Goal: Task Accomplishment & Management: Use online tool/utility

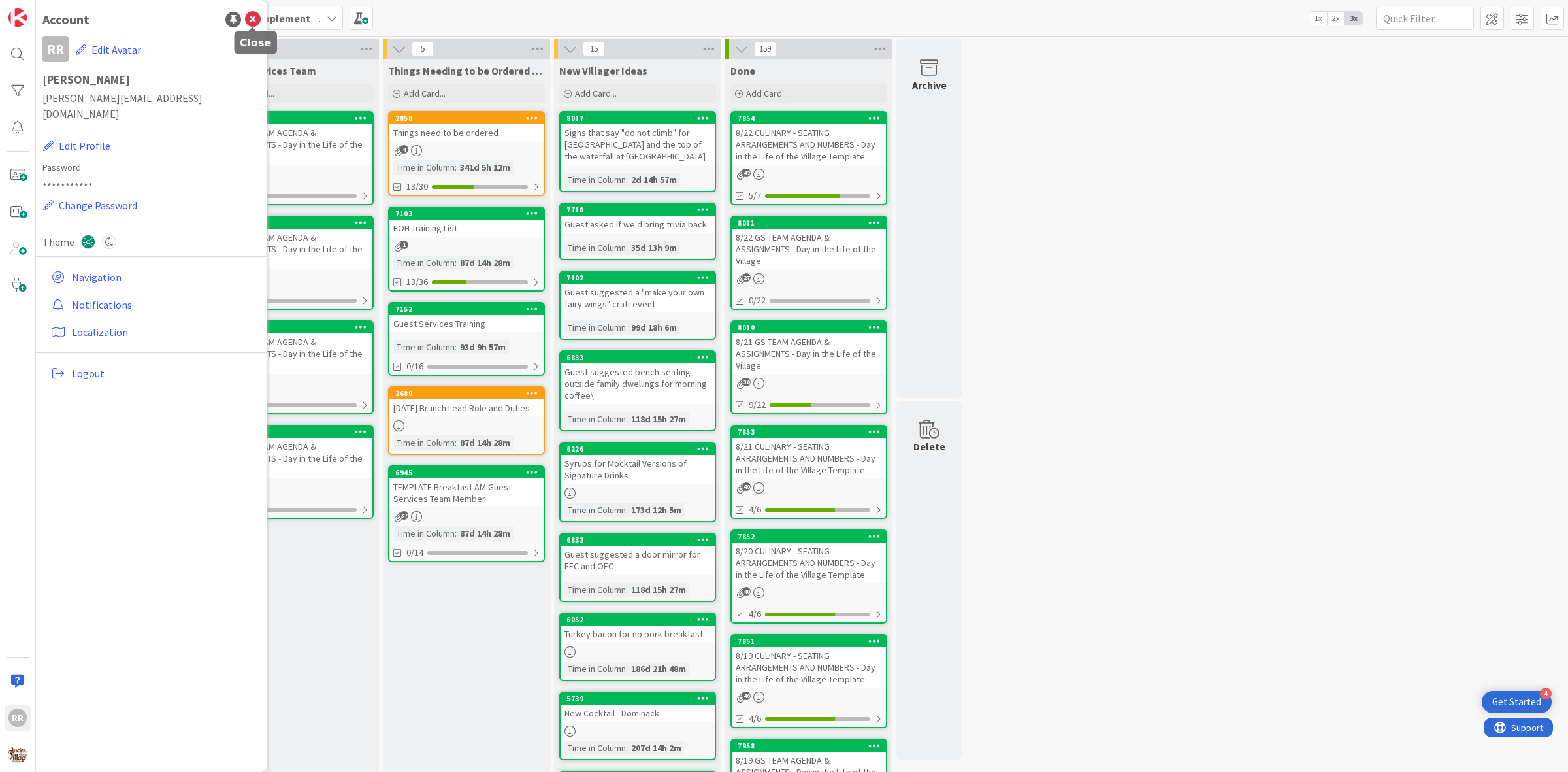
click at [250, 21] on icon at bounding box center [253, 20] width 16 height 16
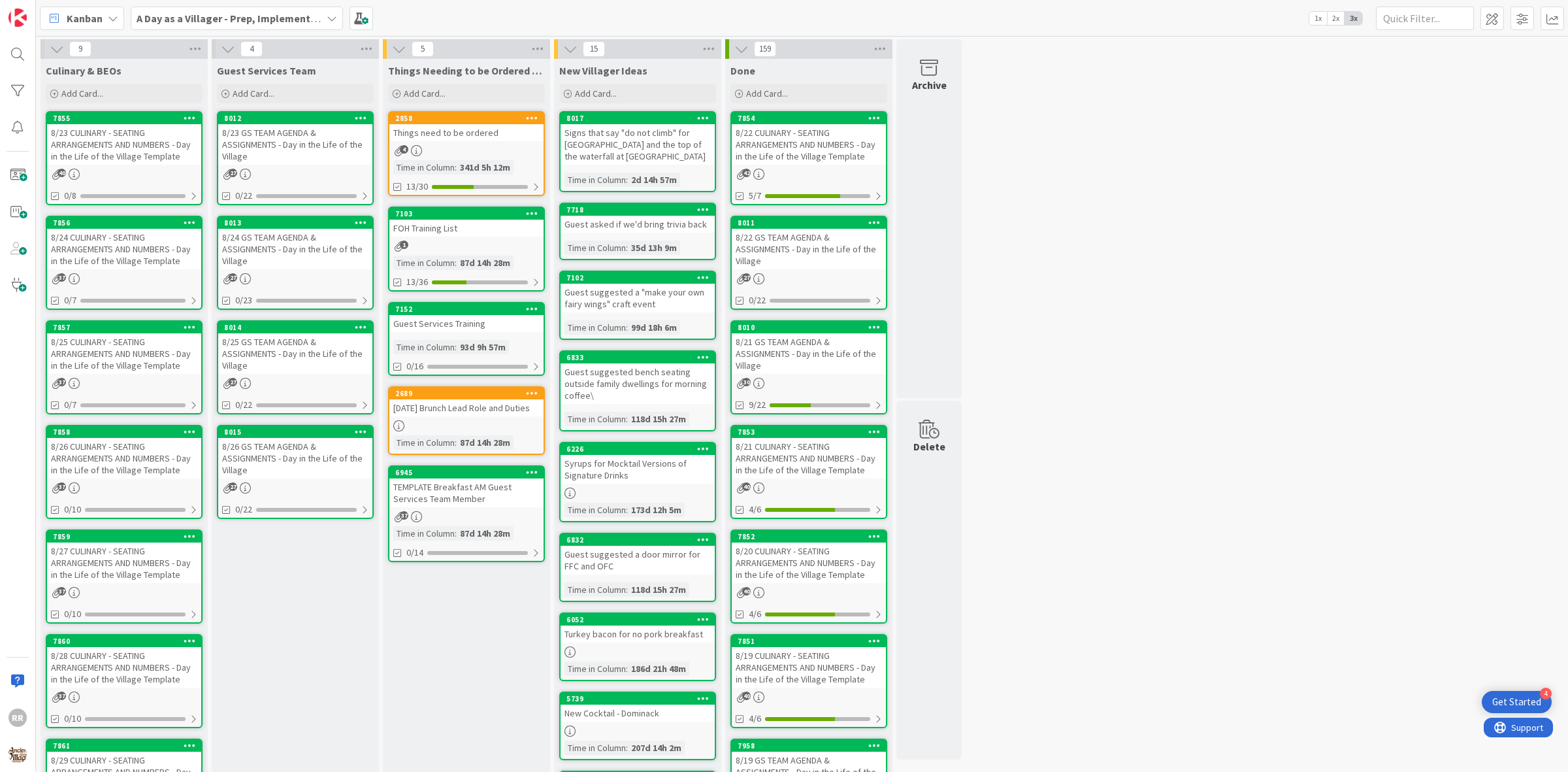
click at [785, 144] on div "8/22 CULINARY - SEATING ARRANGEMENTS AND NUMBERS - Day in the Life of the Villa…" at bounding box center [809, 144] width 155 height 41
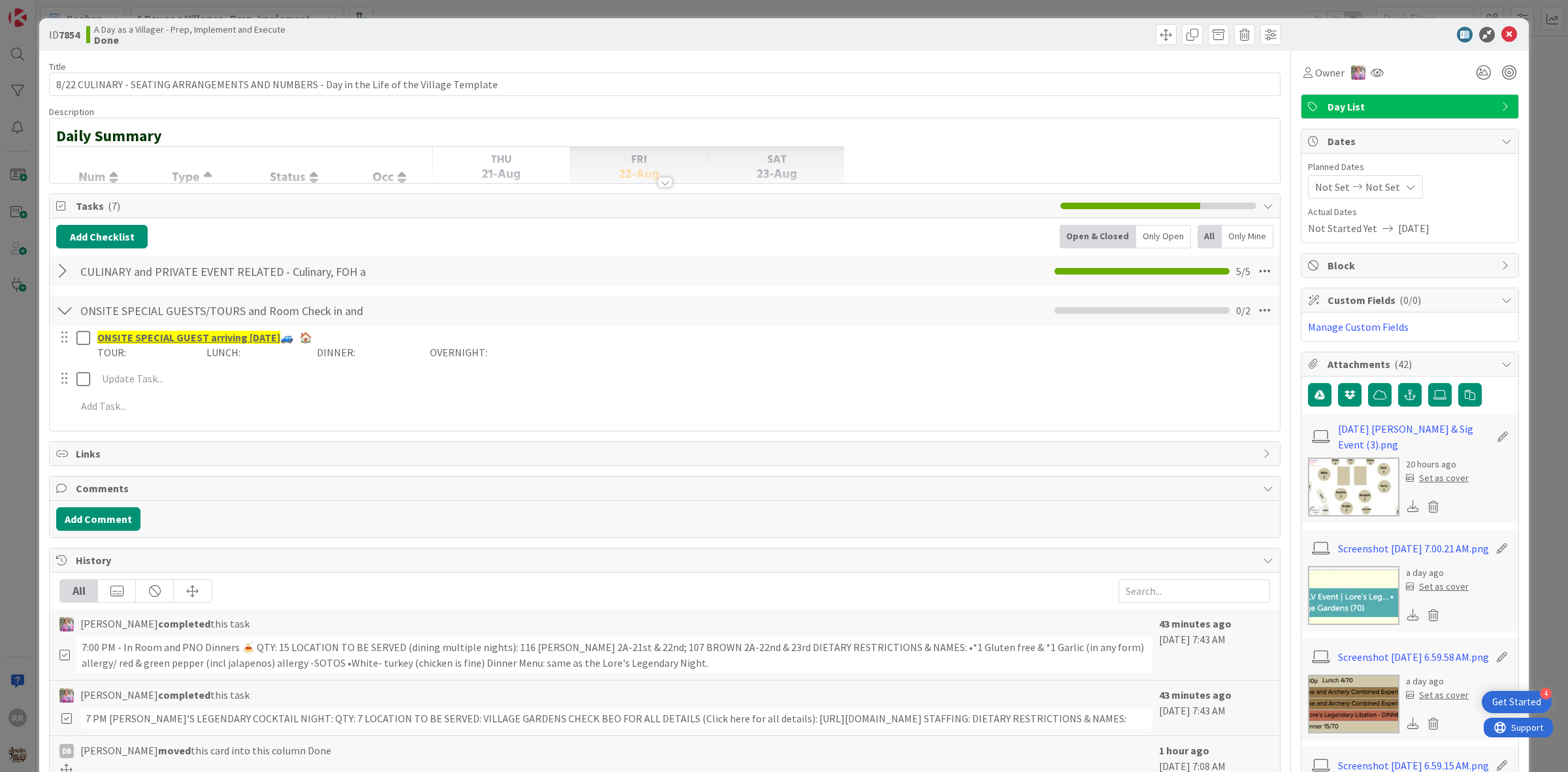
click at [1508, 34] on div "ID 7854 A Day as a Villager - Prep, Implement and Execute Done" at bounding box center [784, 34] width 1490 height 33
click at [1502, 34] on icon at bounding box center [1510, 35] width 16 height 16
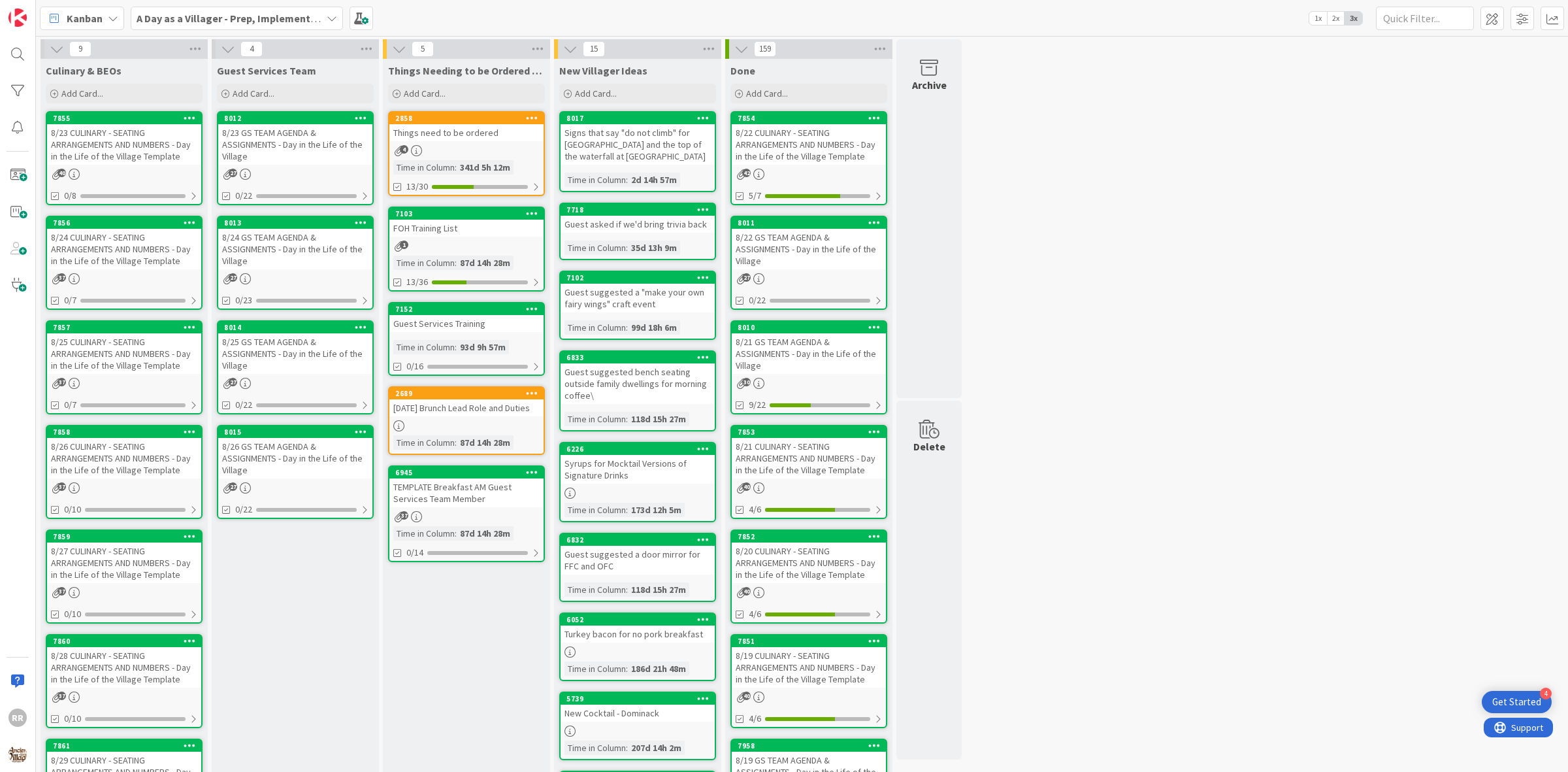
click at [778, 229] on div "8/22 GS TEAM AGENDA & ASSIGNMENTS - Day in the Life of the Village" at bounding box center [809, 249] width 155 height 41
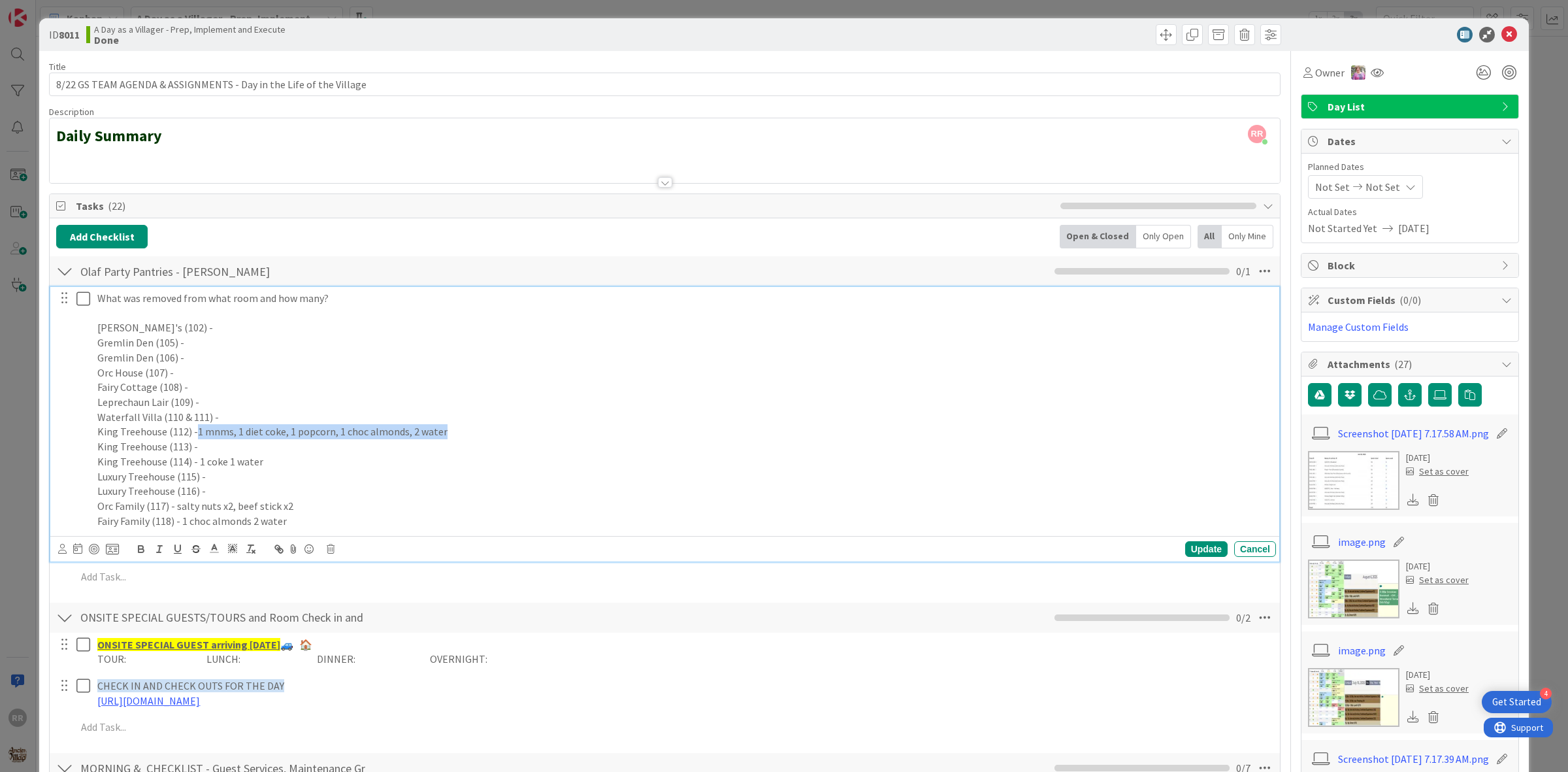
drag, startPoint x: 448, startPoint y: 439, endPoint x: 194, endPoint y: 432, distance: 254.1
click at [194, 432] on p "King Treehouse (112) -1 mnms, 1 diet coke, 1 popcorn, 1 choc almonds, 2 water" at bounding box center [684, 431] width 1174 height 15
copy p "1 mnms, 1 diet coke, 1 popcorn, 1 choc almonds, 2 water"
click at [491, 441] on p "King Treehouse (113) -" at bounding box center [684, 446] width 1174 height 15
drag, startPoint x: 266, startPoint y: 465, endPoint x: 198, endPoint y: 461, distance: 68.1
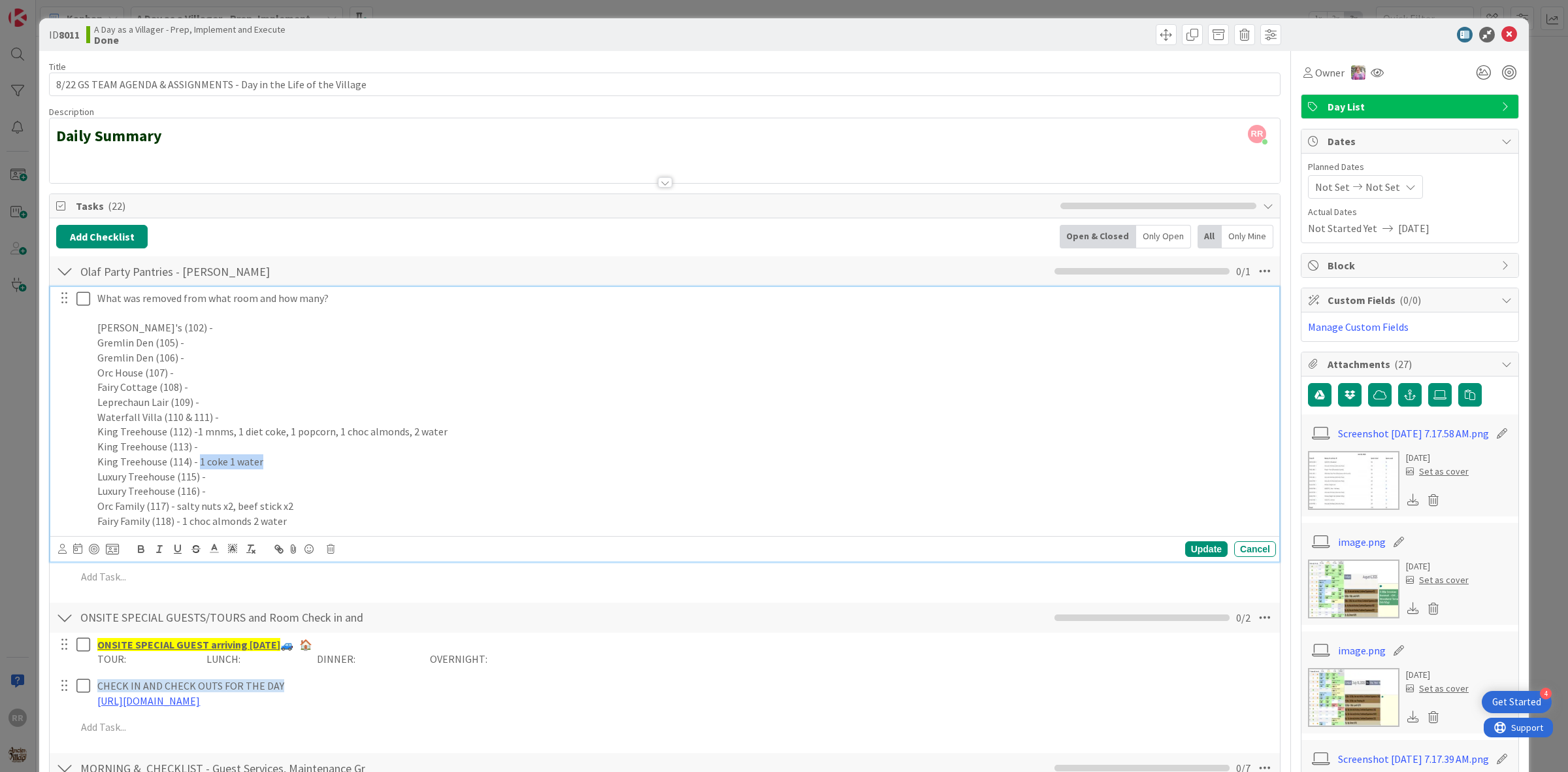
click at [198, 461] on p "King Treehouse (114) - 1 coke 1 water" at bounding box center [684, 461] width 1174 height 15
copy p "1 coke 1 water"
click at [439, 481] on p "Luxury Treehouse (115) -" at bounding box center [684, 476] width 1174 height 15
drag, startPoint x: 292, startPoint y: 506, endPoint x: 176, endPoint y: 511, distance: 116.1
click at [176, 511] on p "Orc Family (117) - salty nuts x2, beef stick x2" at bounding box center [684, 505] width 1174 height 15
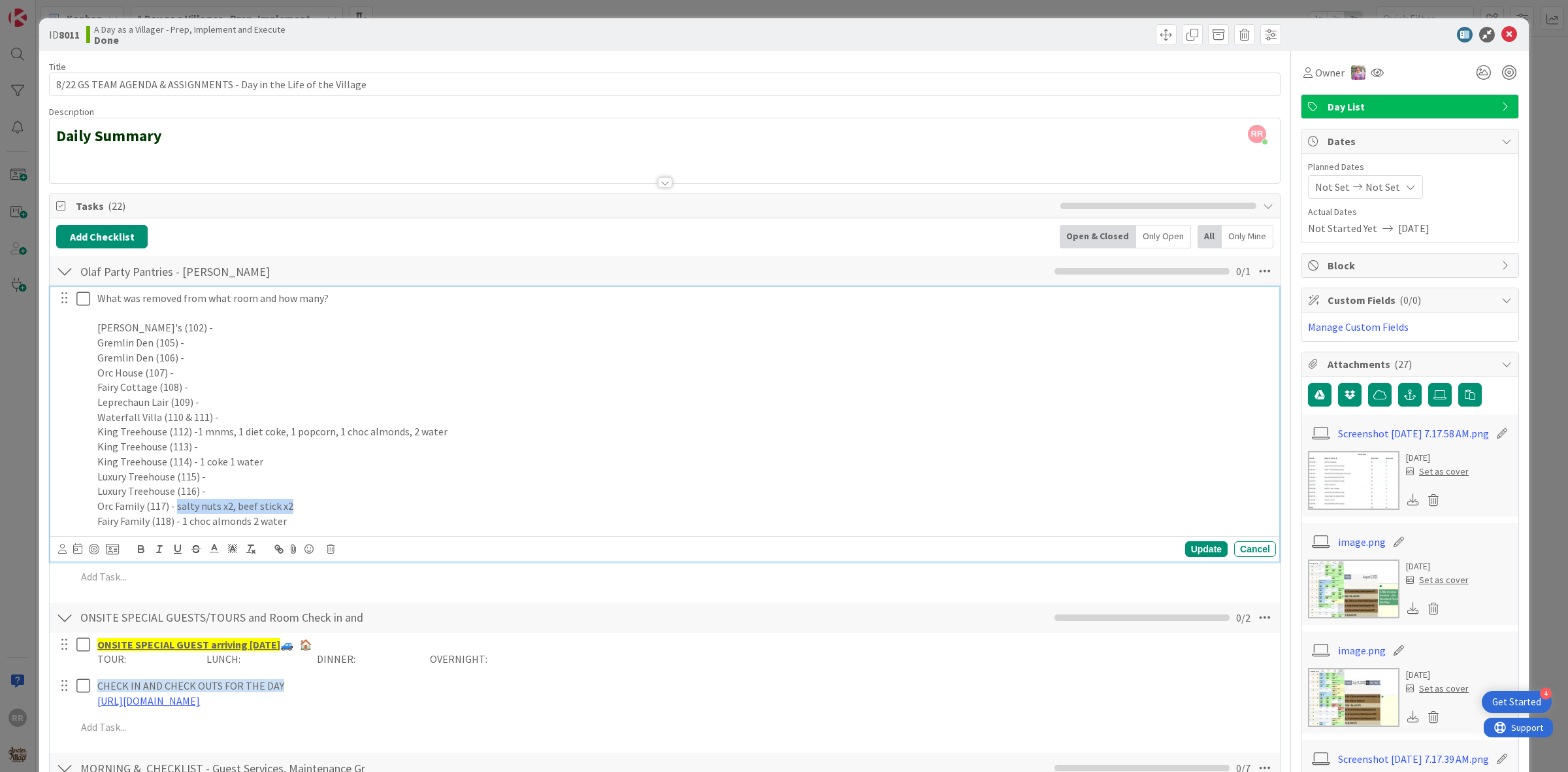
copy p "salty nuts x2, beef stick x2"
click at [362, 507] on p "Orc Family (117) - salty nuts x2, beef stick x2" at bounding box center [684, 505] width 1174 height 15
drag, startPoint x: 344, startPoint y: 521, endPoint x: 183, endPoint y: 534, distance: 161.5
click at [183, 534] on div "What was removed from what room and how many? Bokee's (102) - [GEOGRAPHIC_DATA]…" at bounding box center [665, 423] width 1229 height 275
copy p "1 choc almonds 2 water"
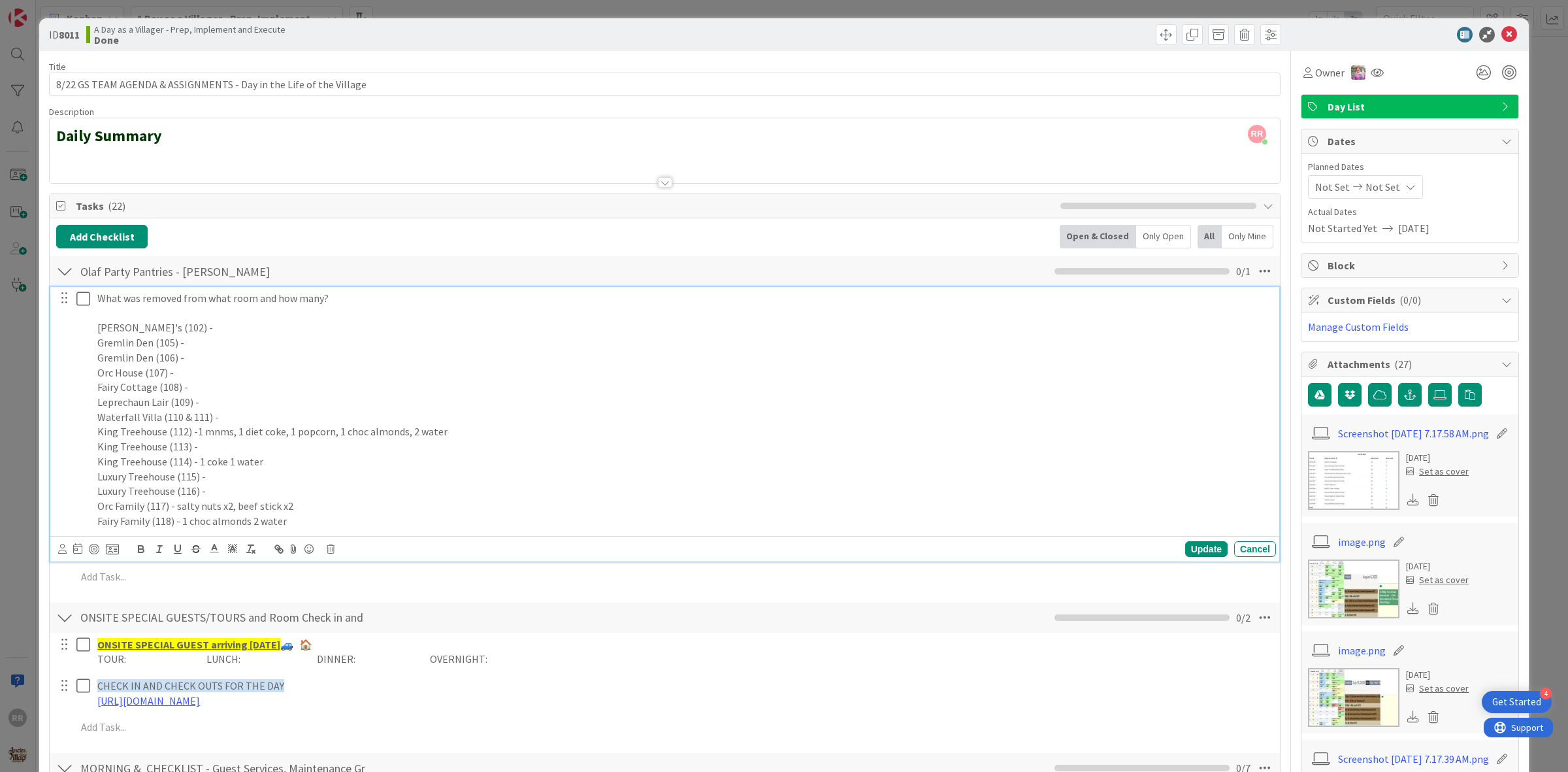
click at [409, 503] on p "Orc Family (117) - salty nuts x2, beef stick x2" at bounding box center [684, 505] width 1174 height 15
click at [79, 296] on icon at bounding box center [86, 298] width 20 height 16
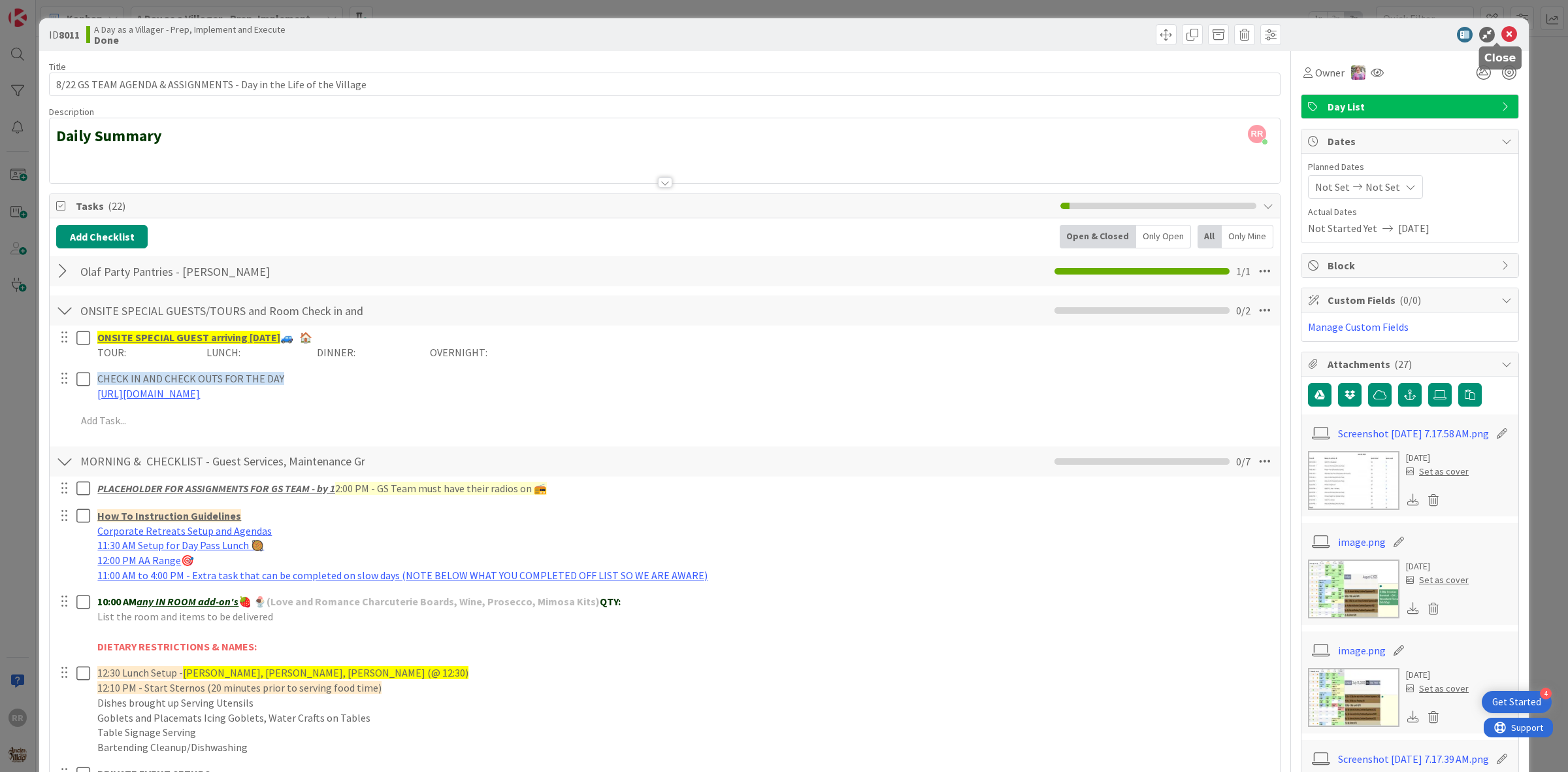
click at [1502, 27] on icon at bounding box center [1510, 35] width 16 height 16
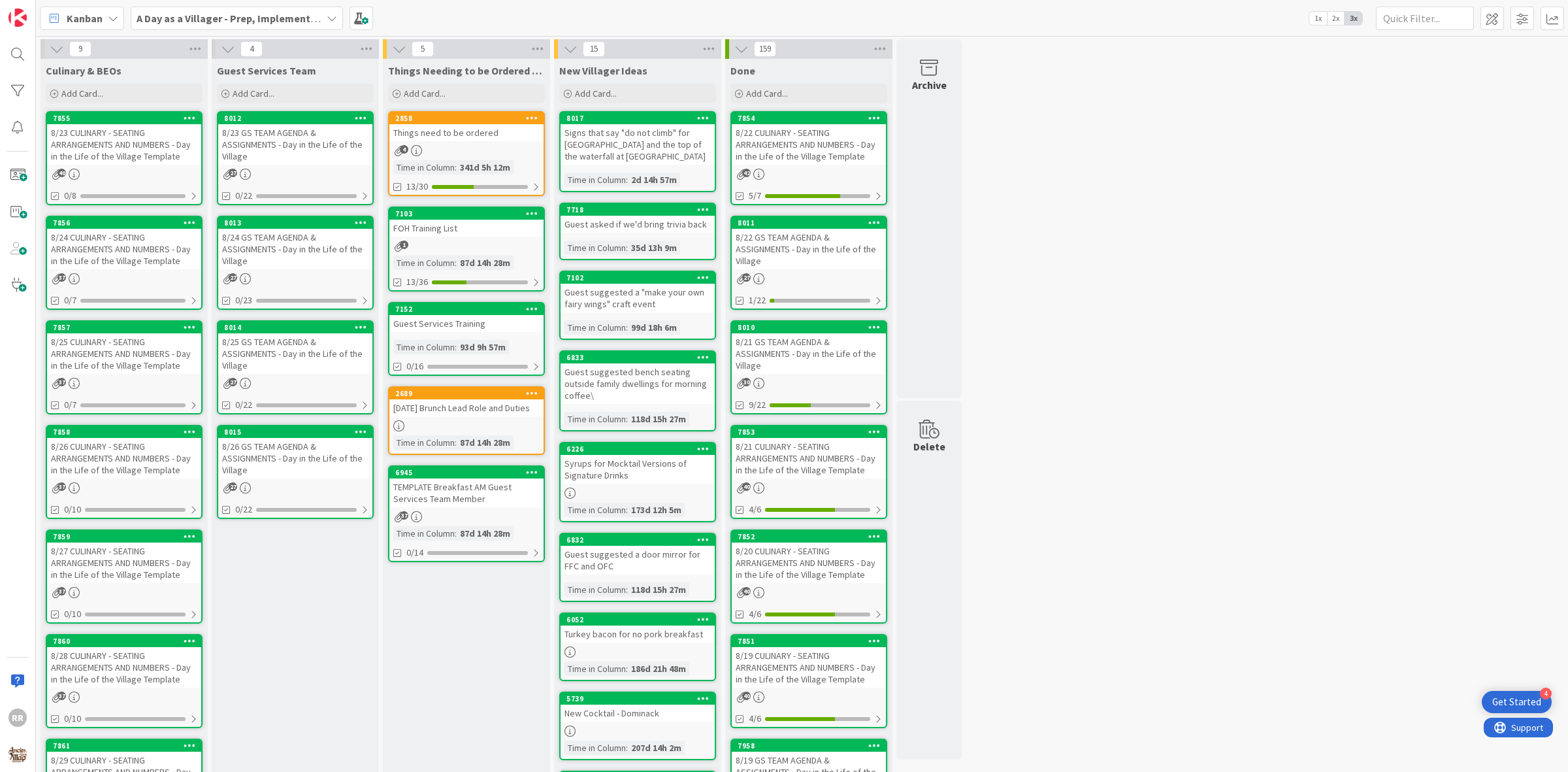
click at [113, 136] on div "8/23 CULINARY - SEATING ARRANGEMENTS AND NUMBERS - Day in the Life of the Villa…" at bounding box center [124, 144] width 155 height 41
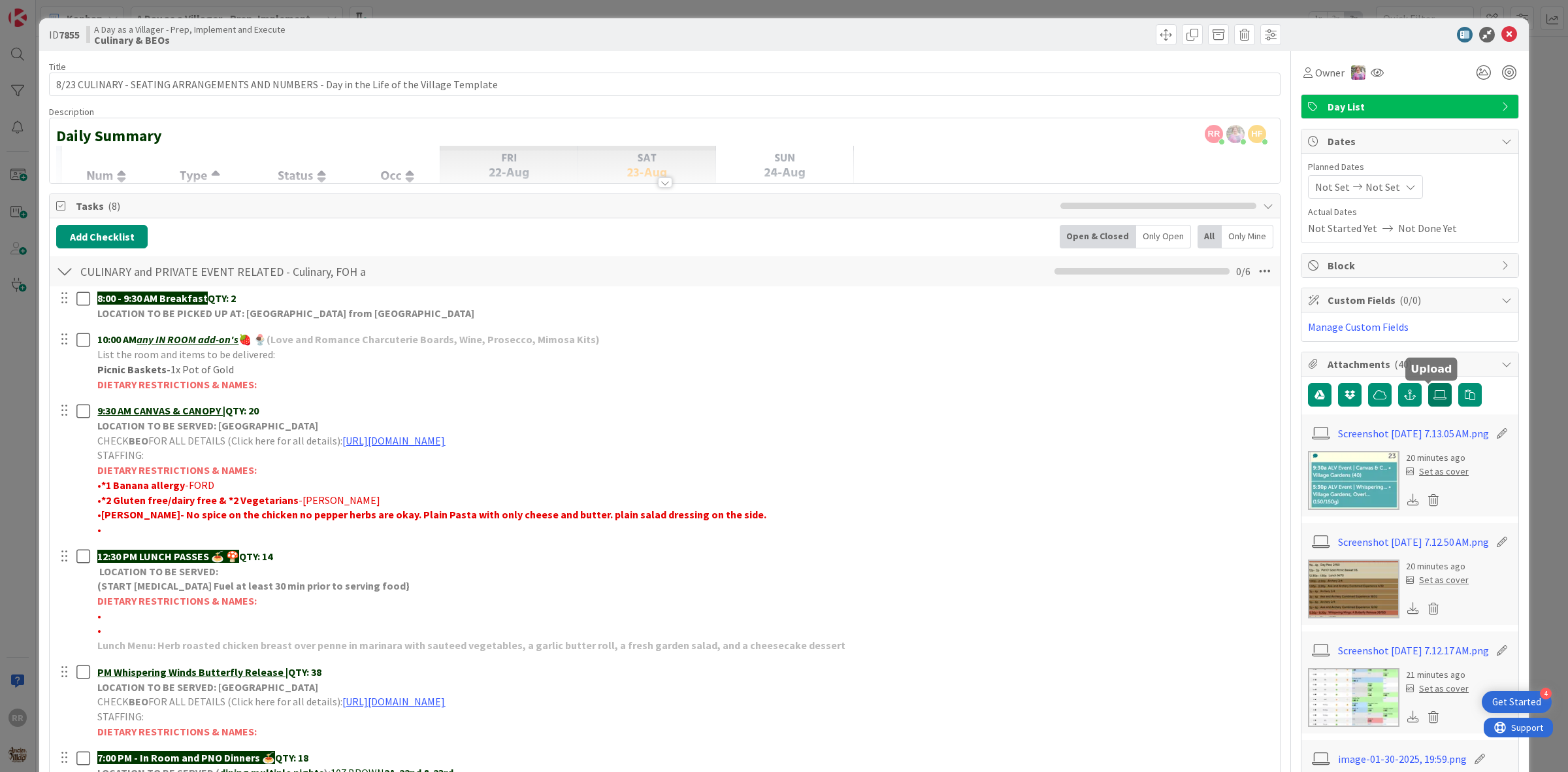
click at [1433, 396] on icon at bounding box center [1439, 394] width 13 height 11
click at [1428, 383] on input "file" at bounding box center [1428, 383] width 0 height 0
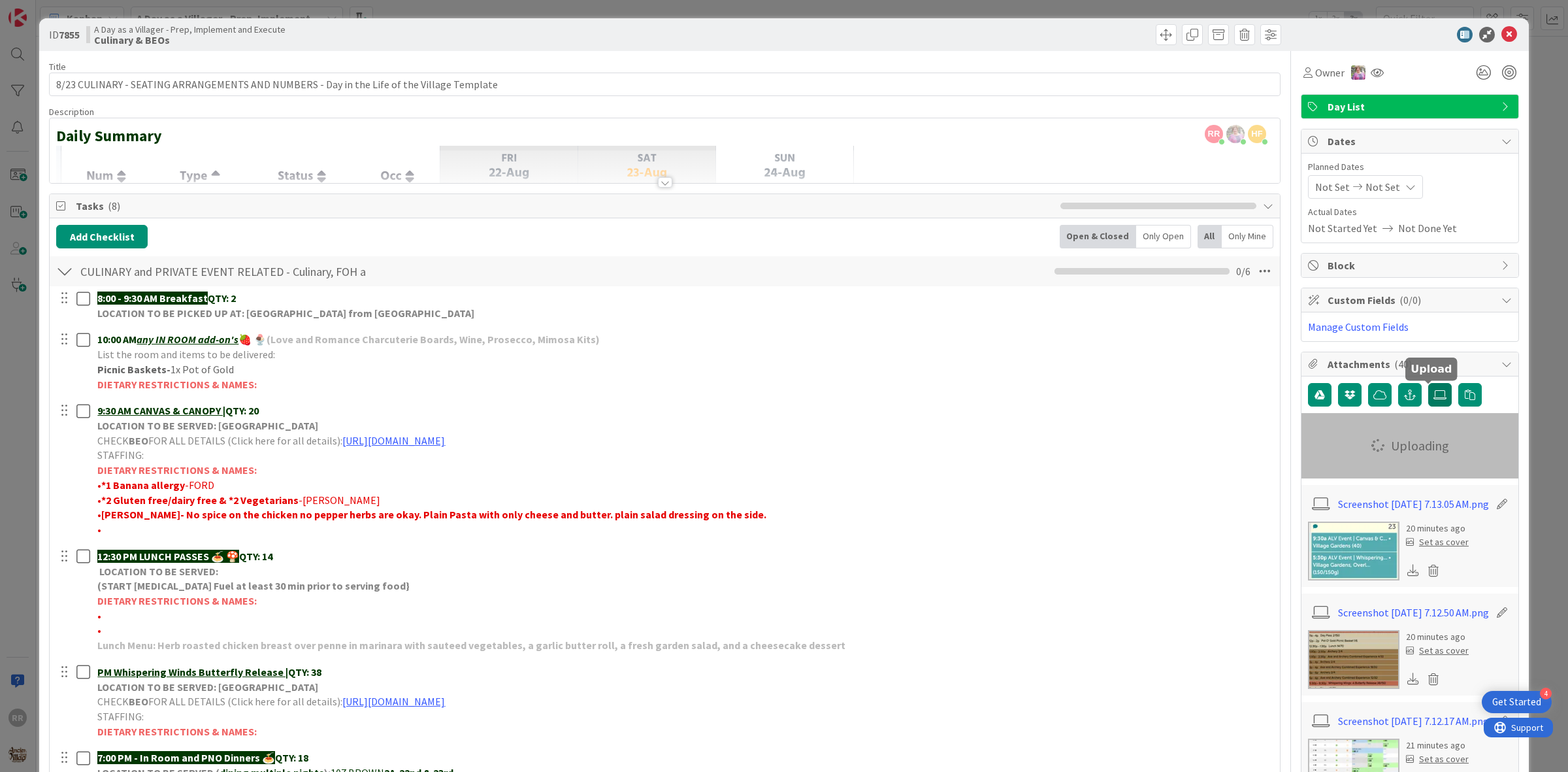
click at [1433, 390] on icon at bounding box center [1439, 394] width 13 height 11
click at [1428, 383] on input "file" at bounding box center [1428, 383] width 0 height 0
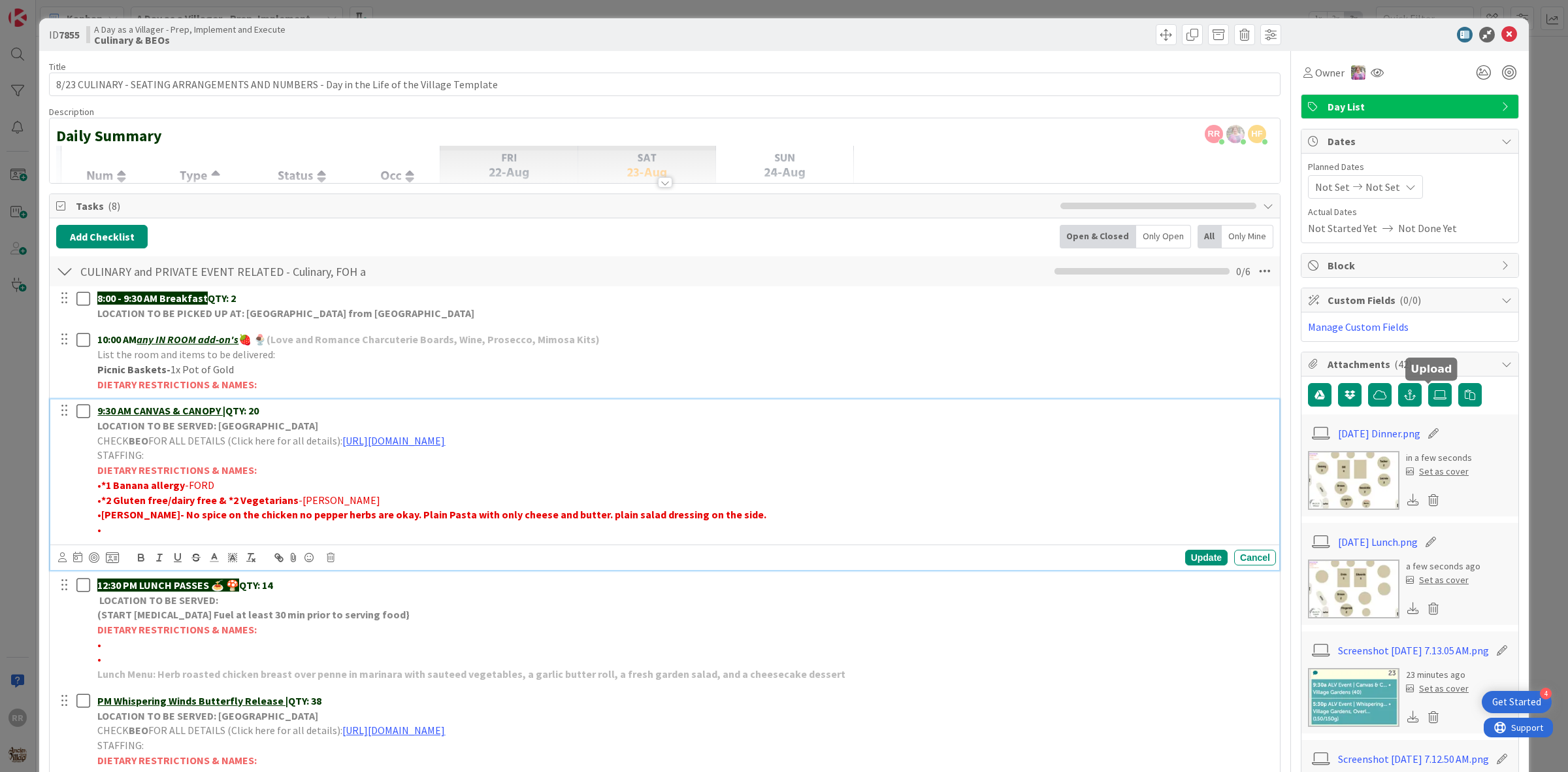
click at [101, 522] on p "•[PERSON_NAME]- No spice on the chicken no pepper herbs are okay. Plain Pasta w…" at bounding box center [684, 514] width 1174 height 15
click at [1256, 556] on div "Cancel" at bounding box center [1255, 557] width 42 height 16
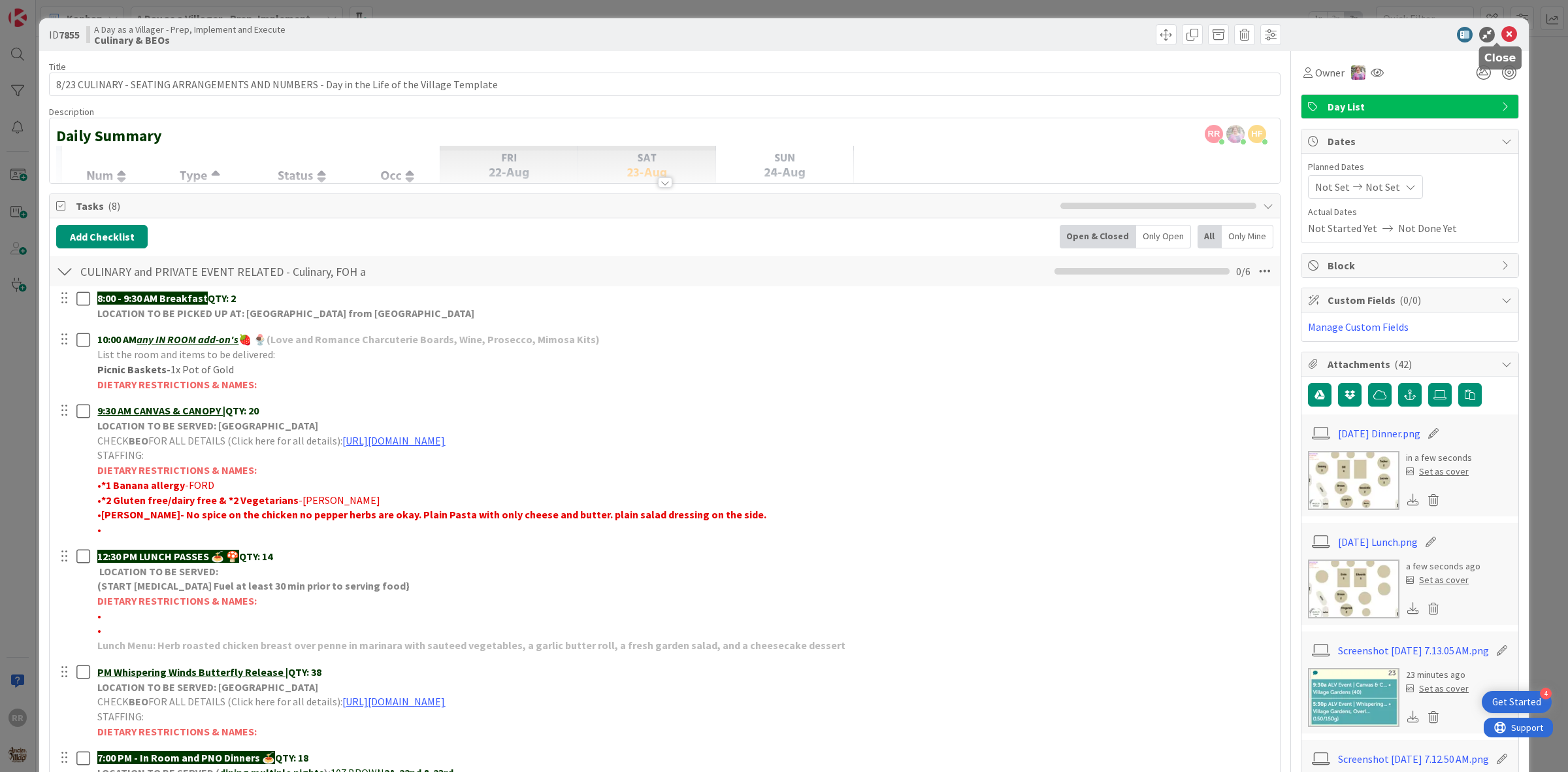
click at [1502, 36] on icon at bounding box center [1510, 35] width 16 height 16
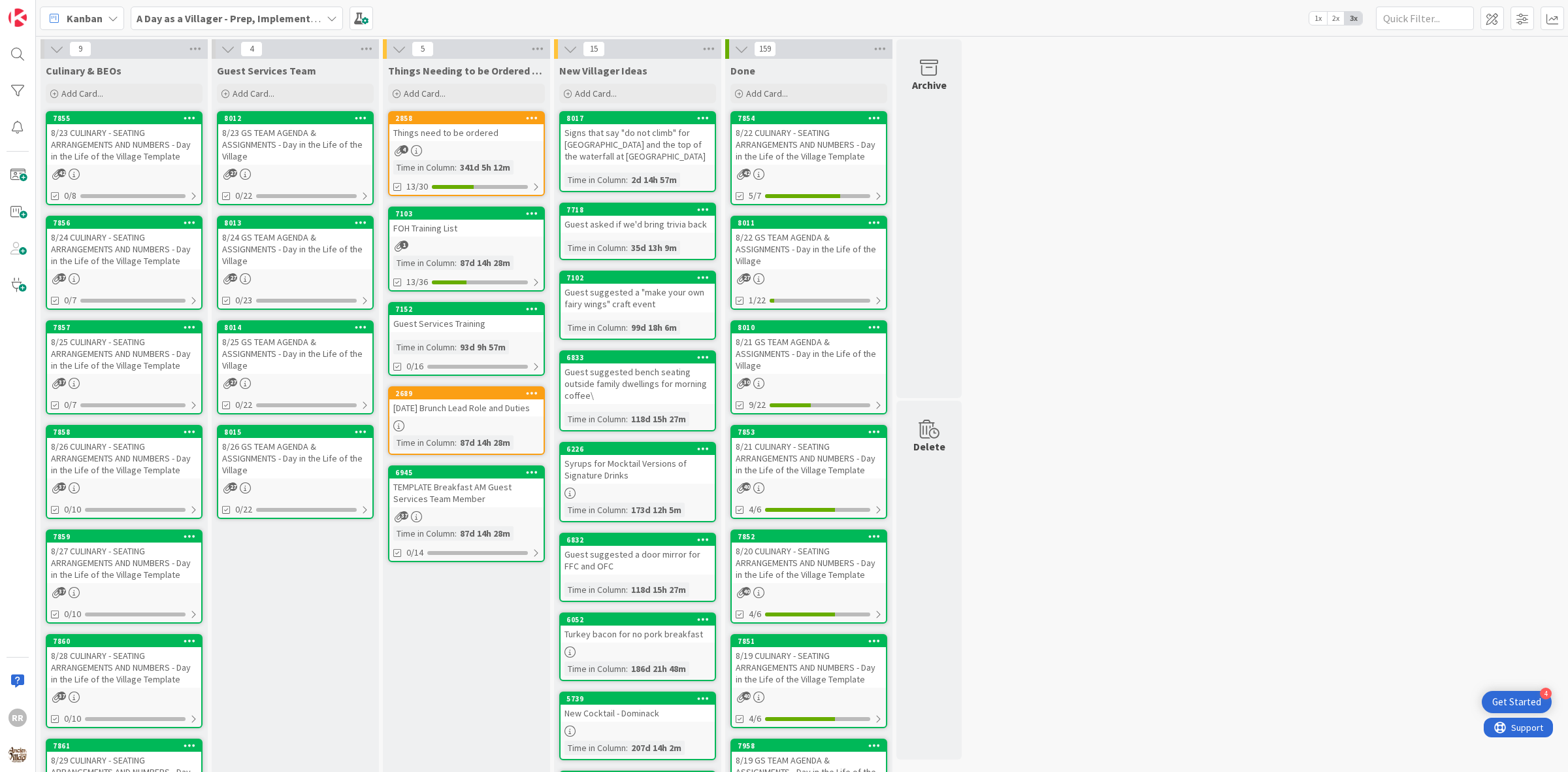
click at [405, 146] on span "4" at bounding box center [403, 149] width 9 height 9
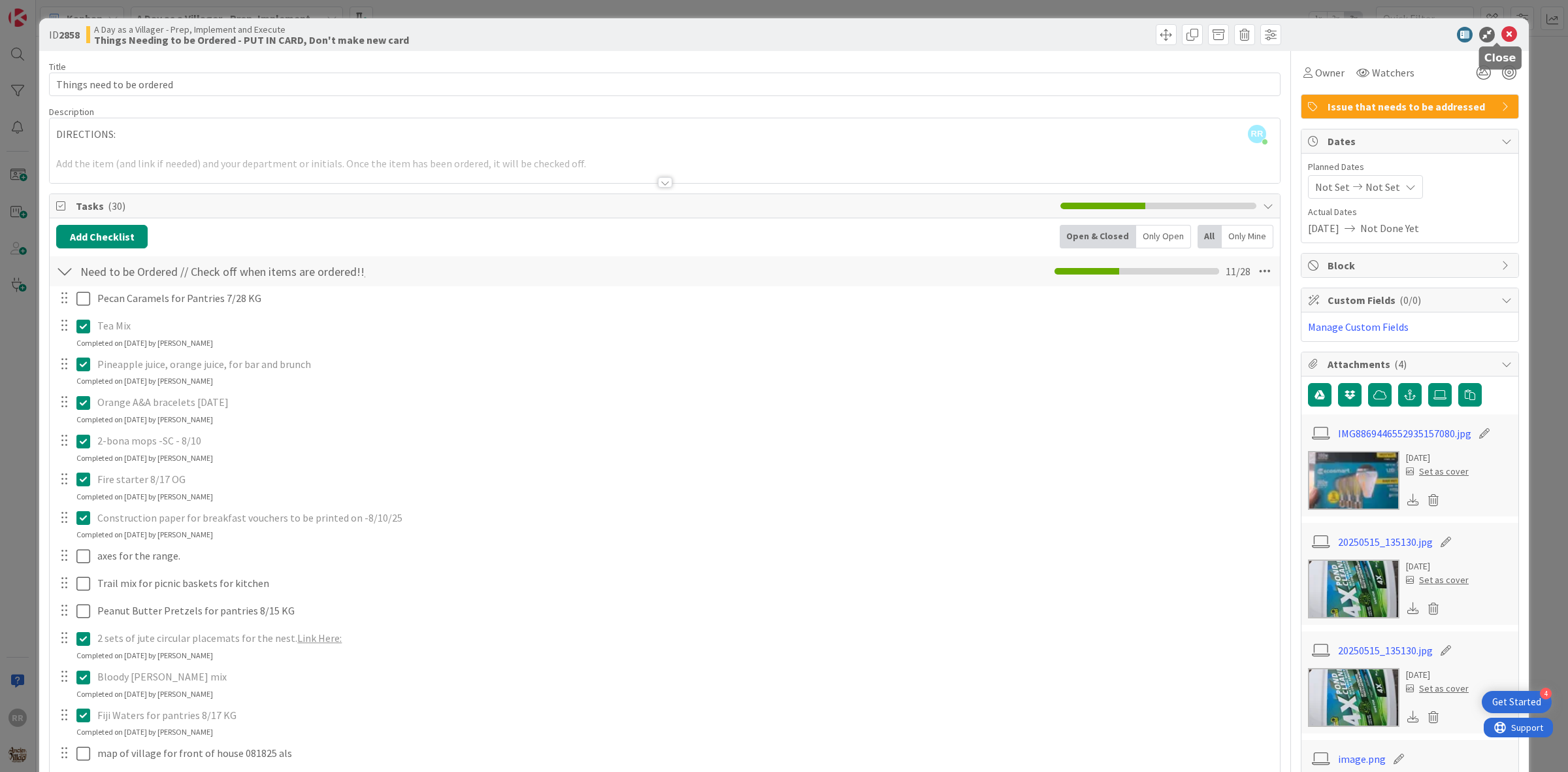
click at [1502, 30] on icon at bounding box center [1510, 35] width 16 height 16
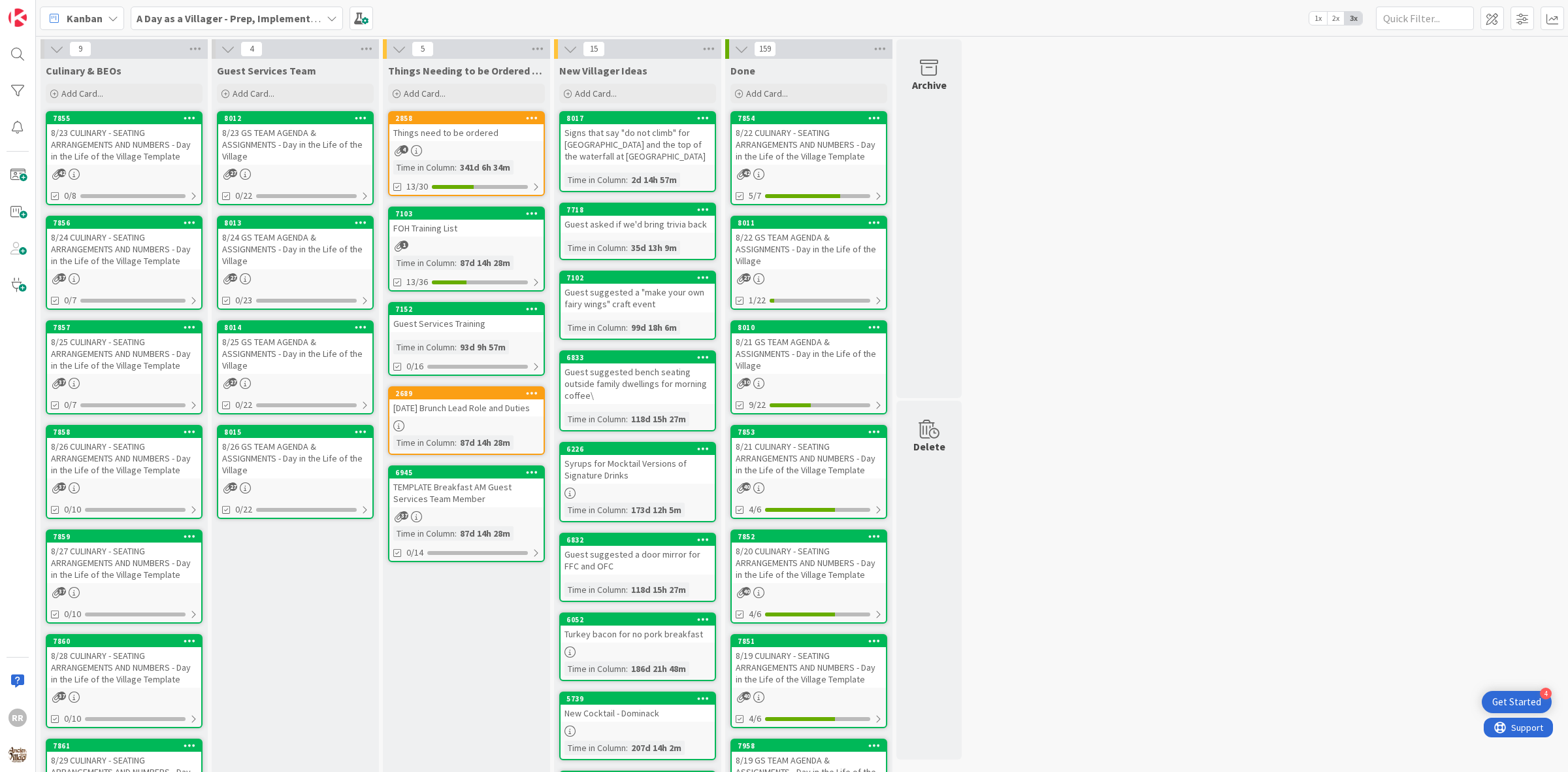
click at [304, 151] on div "8/23 GS TEAM AGENDA & ASSIGNMENTS - Day in the Life of the Village" at bounding box center [295, 144] width 155 height 41
